Goal: Information Seeking & Learning: Learn about a topic

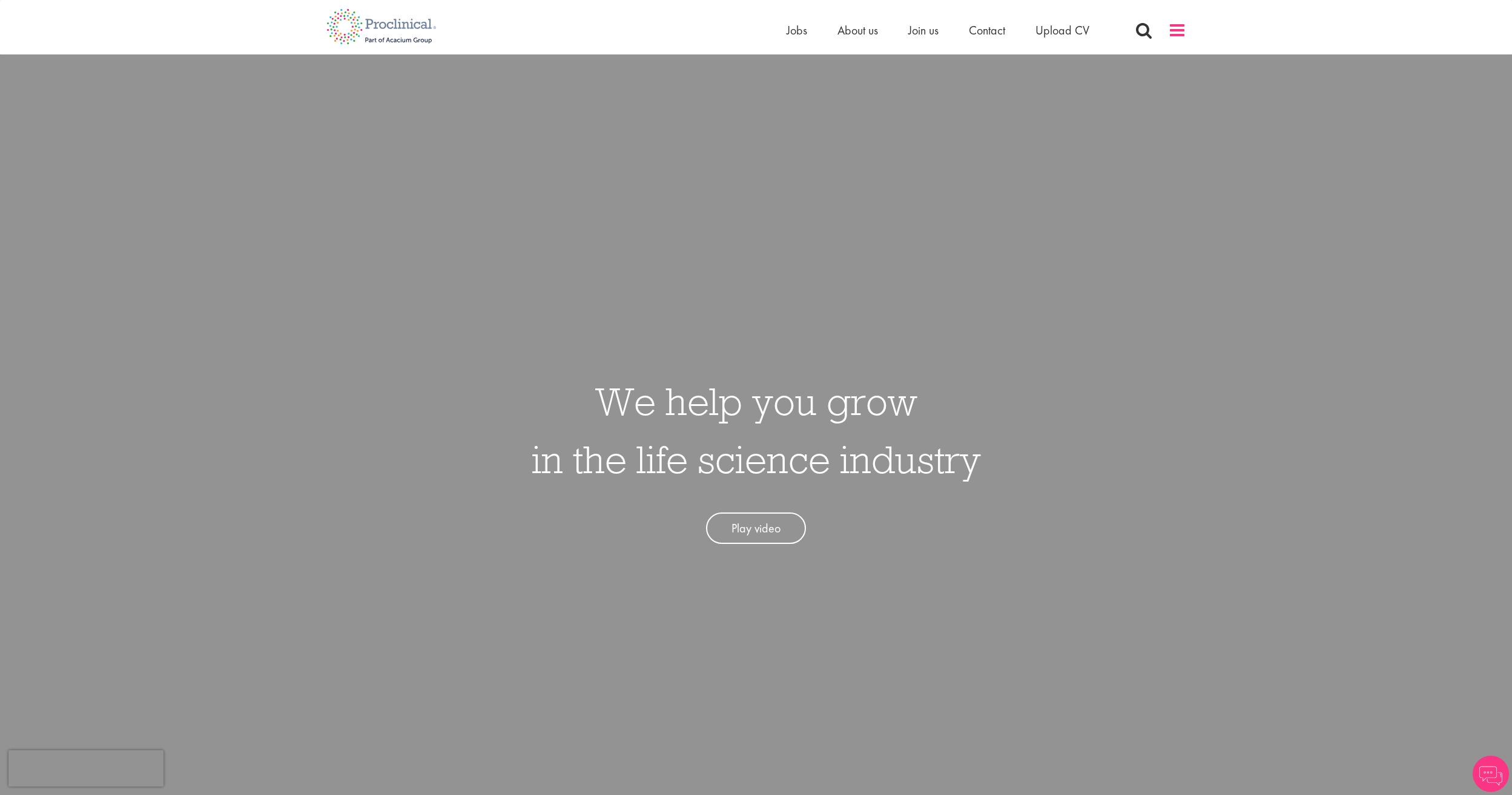
click at [1175, 32] on span at bounding box center [1177, 30] width 18 height 18
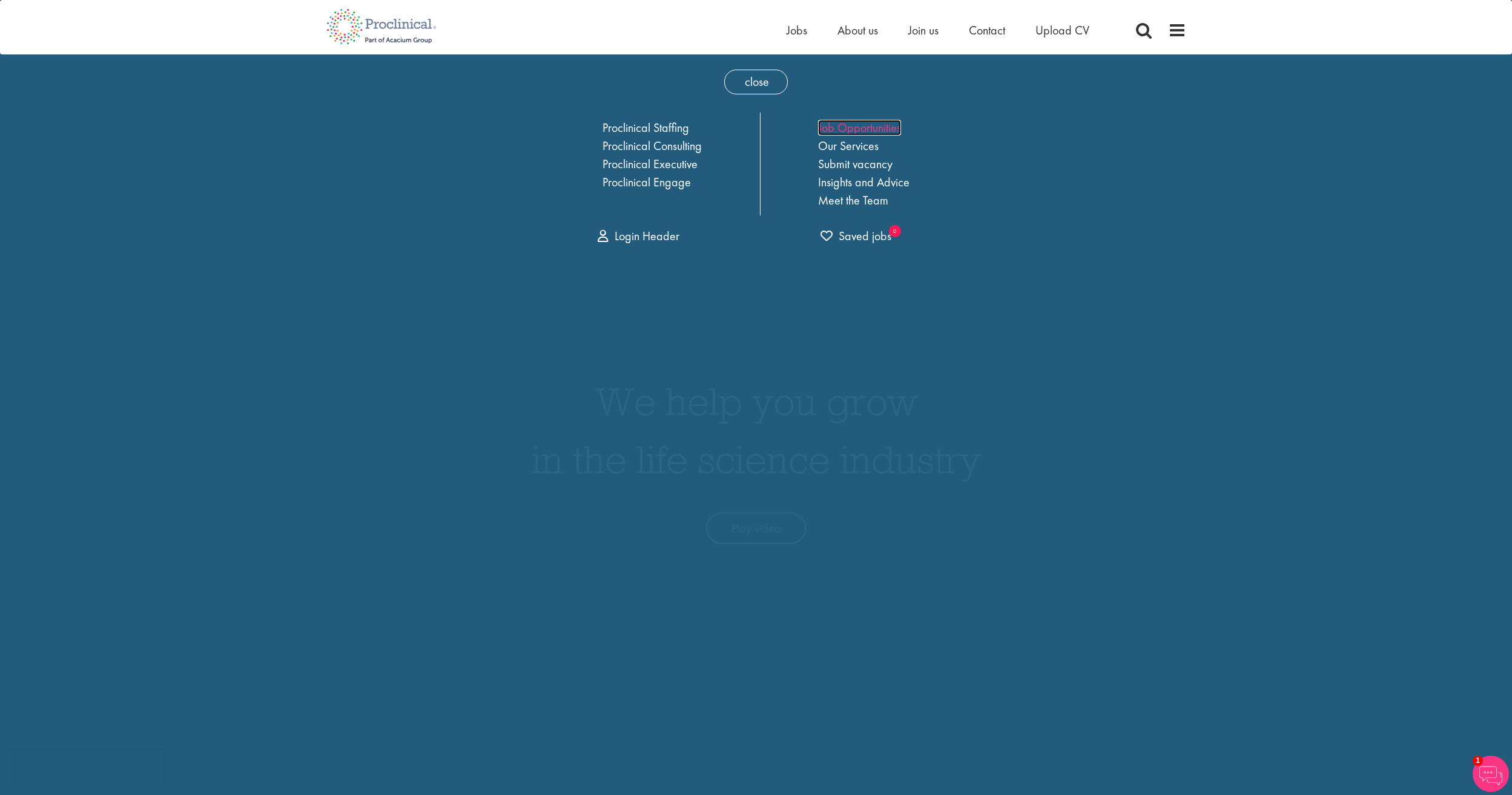
click at [864, 131] on link "Job Opportunities" at bounding box center [860, 127] width 83 height 16
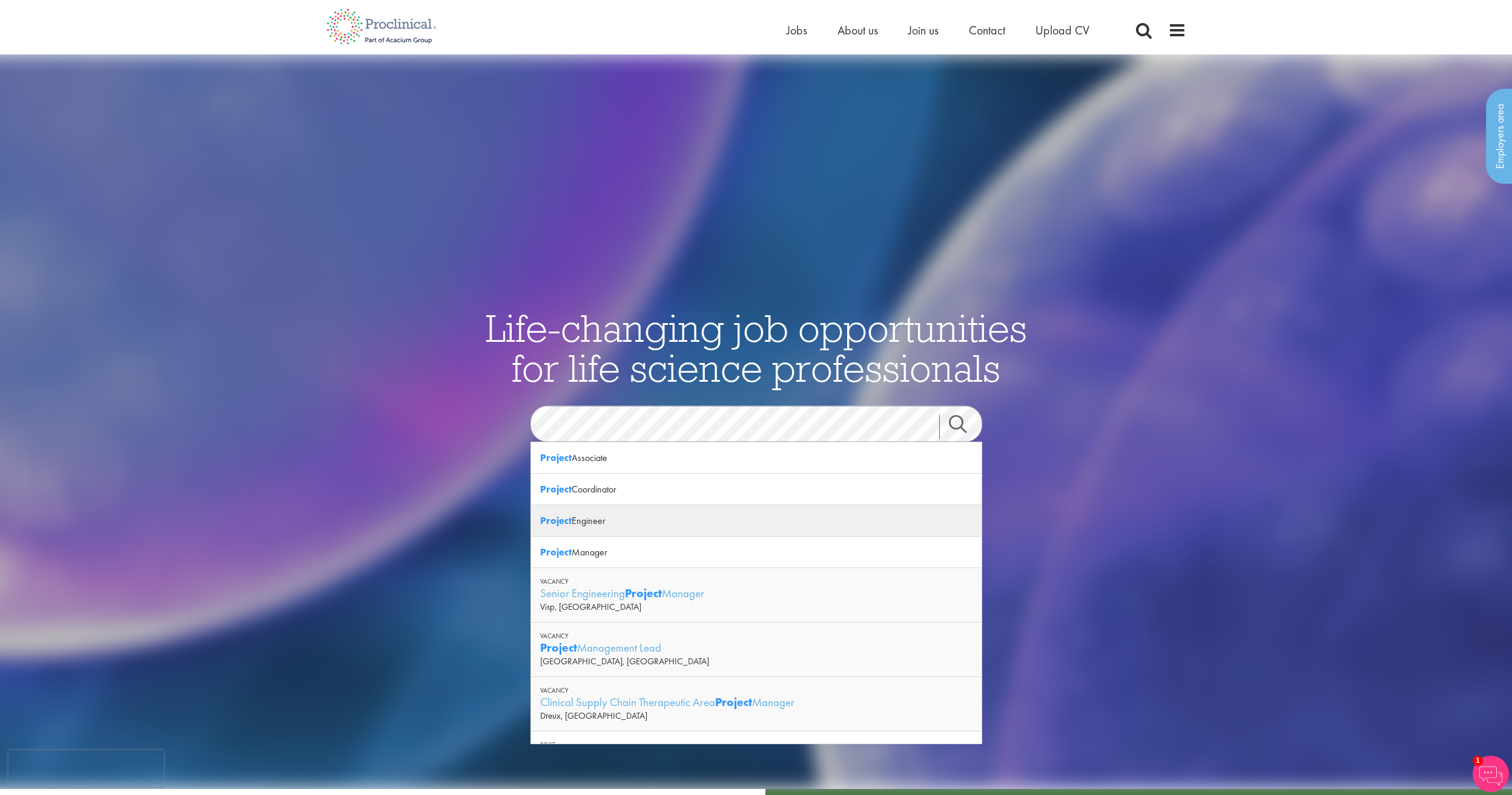
click at [626, 528] on div "Project Engineer" at bounding box center [756, 521] width 451 height 31
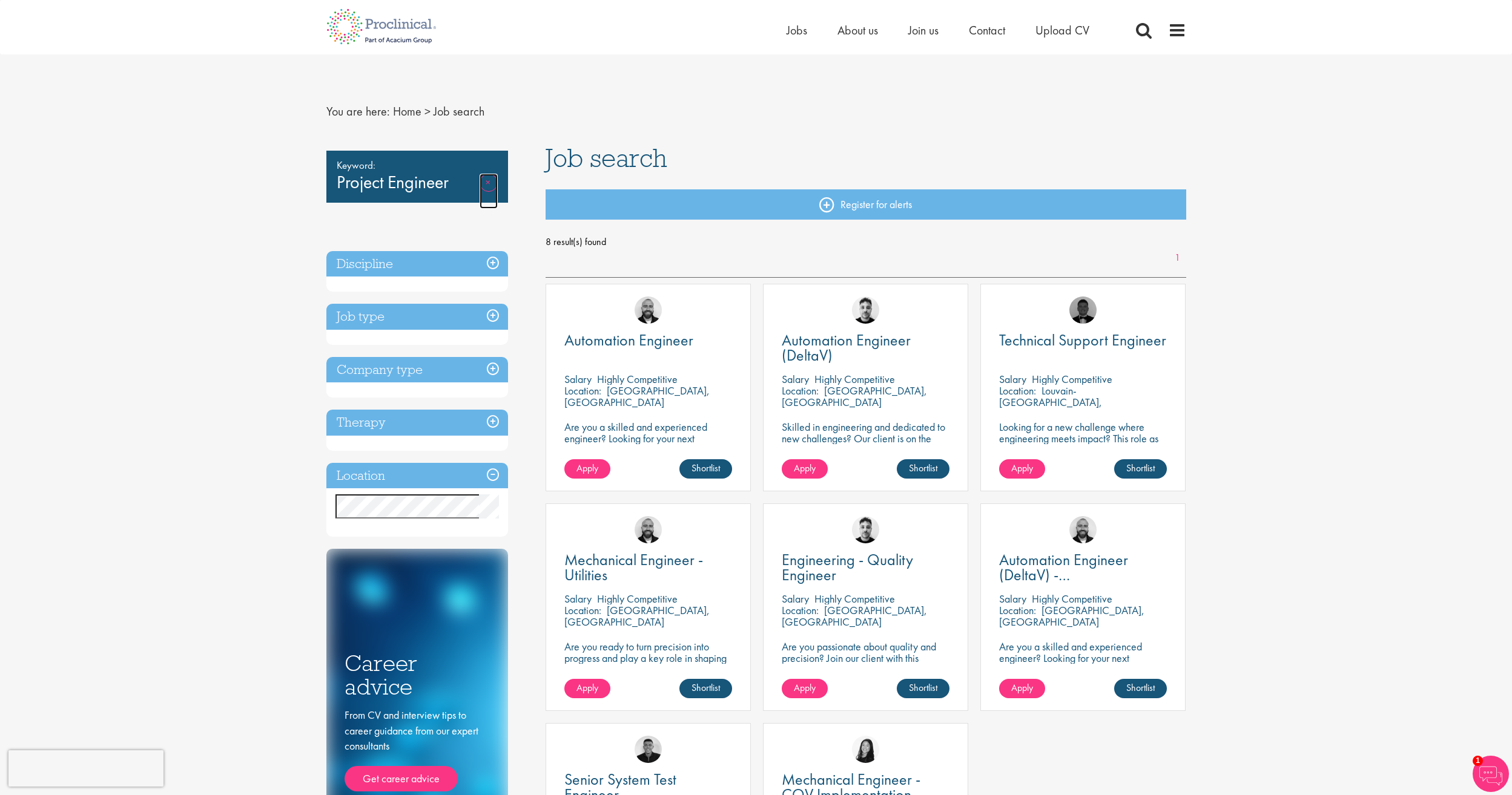
click at [493, 184] on link "Remove" at bounding box center [489, 191] width 18 height 35
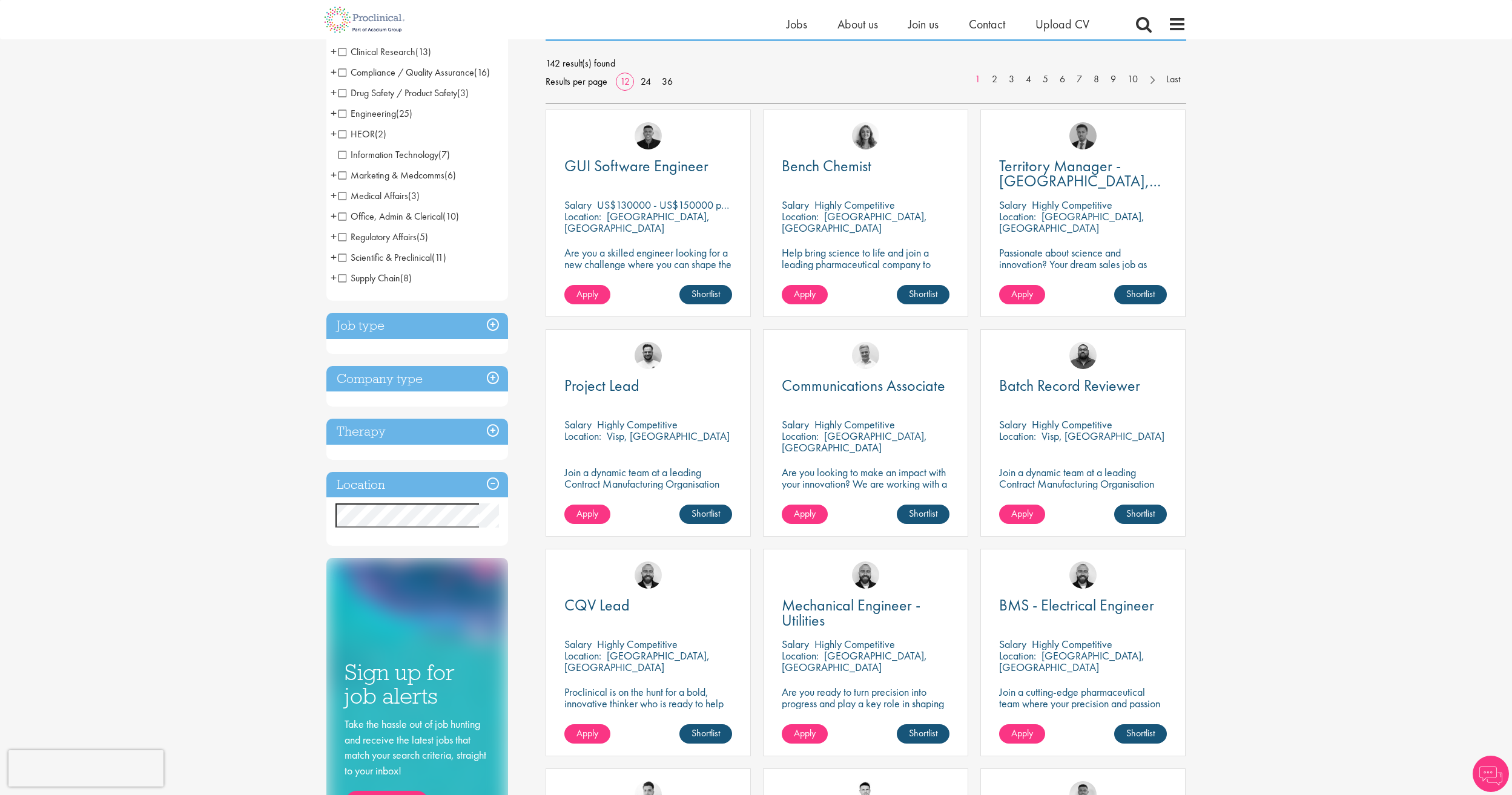
scroll to position [182, 0]
